Goal: Information Seeking & Learning: Learn about a topic

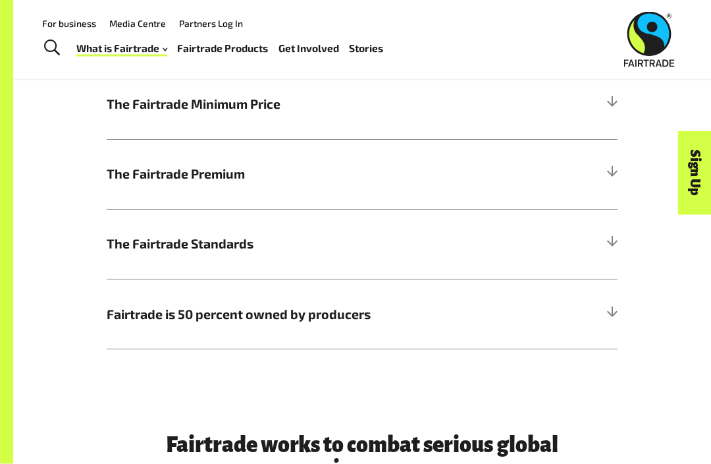
scroll to position [597, 0]
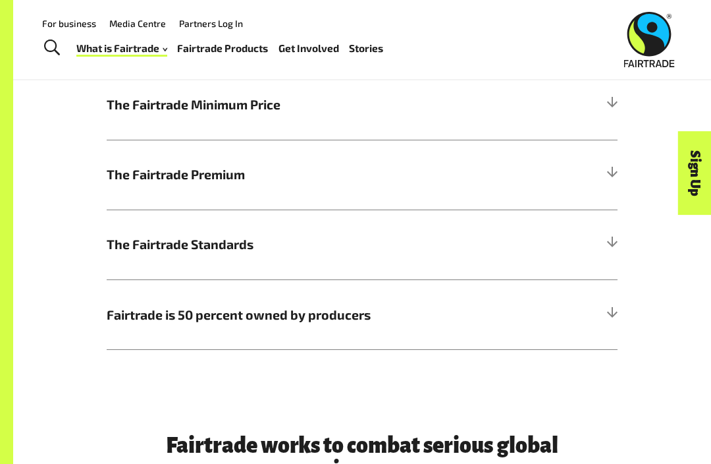
click at [594, 110] on h5 "The Fairtrade Minimum Price" at bounding box center [362, 105] width 511 height 70
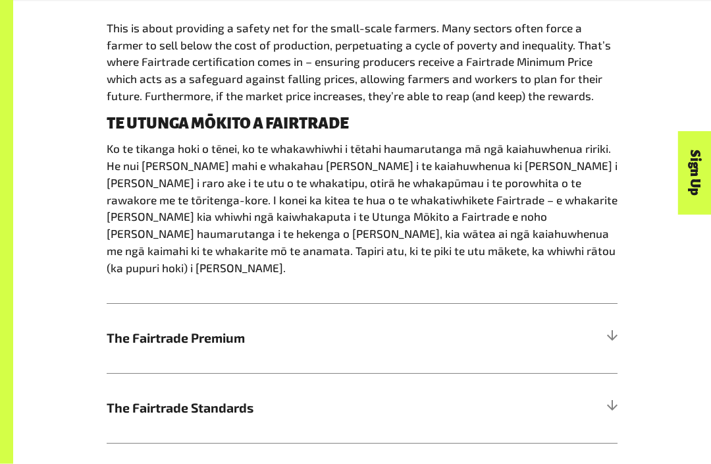
scroll to position [717, 0]
click at [558, 326] on h5 "The Fairtrade Premium" at bounding box center [362, 338] width 511 height 70
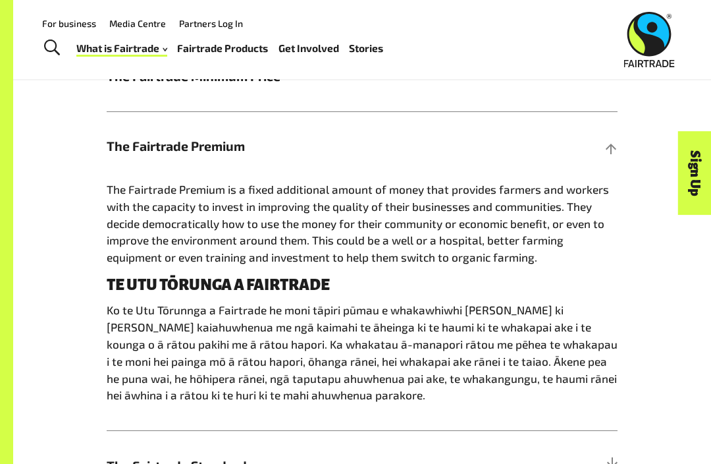
scroll to position [625, 0]
click at [526, 143] on h5 "The Fairtrade Premium" at bounding box center [362, 147] width 511 height 70
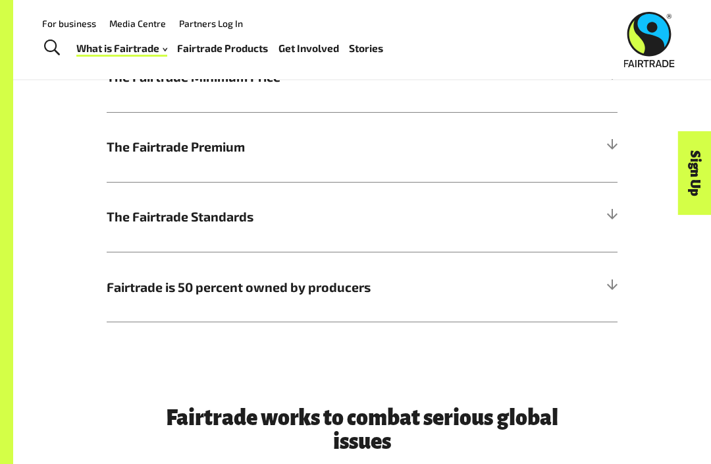
click at [354, 211] on span "The Fairtrade Standards" at bounding box center [298, 216] width 383 height 19
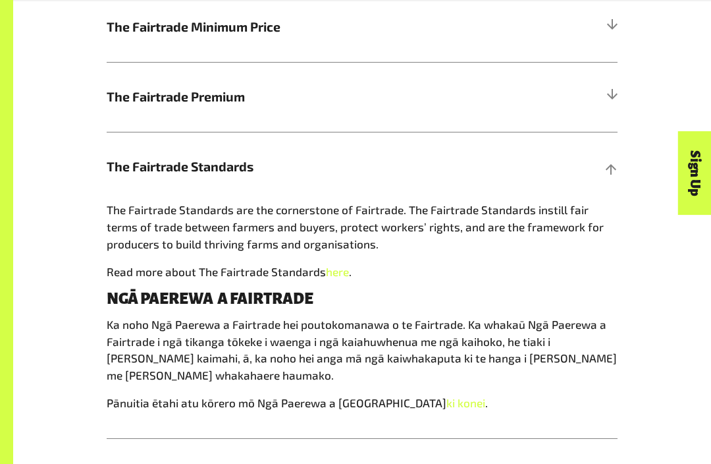
scroll to position [676, 0]
click at [628, 169] on div "How Fairtrade works | Te tikanga mahi a te Fairtrade The Fairtrade Minimum Pric…" at bounding box center [362, 220] width 632 height 574
click at [603, 167] on h5 "The Fairtrade Standards" at bounding box center [362, 166] width 511 height 70
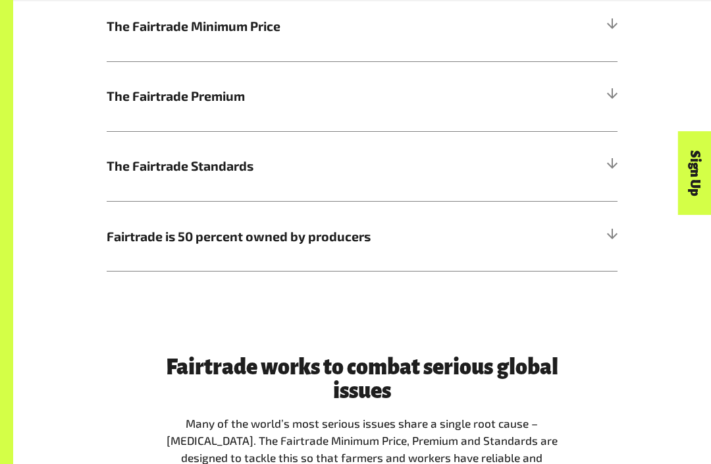
click at [530, 244] on h5 "Fairtrade is 50 percent owned by producers" at bounding box center [362, 236] width 511 height 70
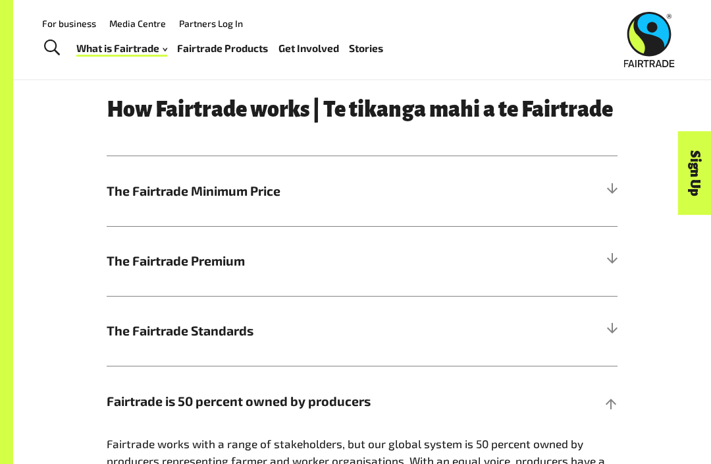
scroll to position [0, 0]
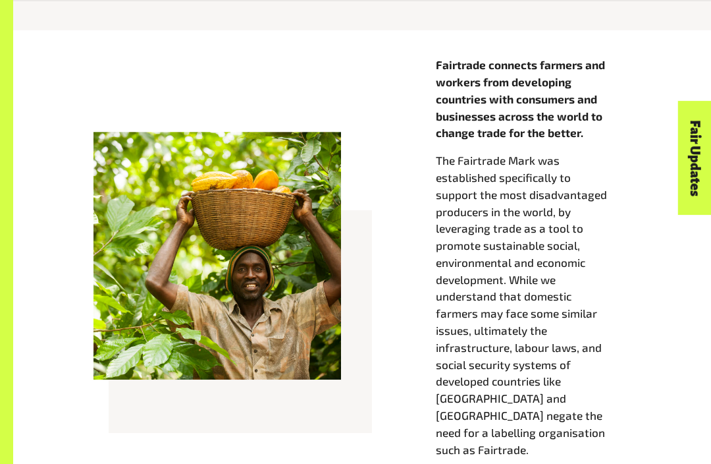
scroll to position [451, 0]
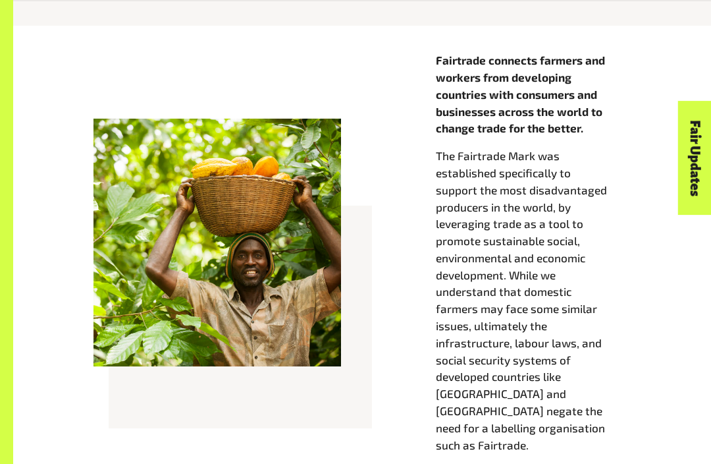
click at [533, 463] on div "Fairtrade connects farmers and workers from developing countries with consumers…" at bounding box center [362, 288] width 698 height 524
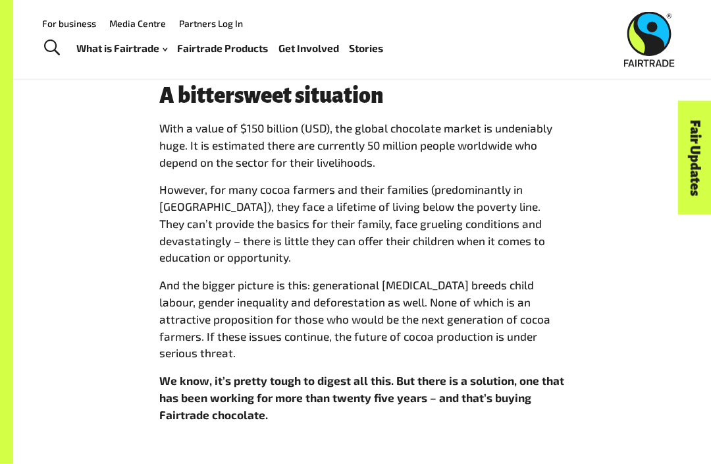
scroll to position [897, 0]
